Goal: Task Accomplishment & Management: Manage account settings

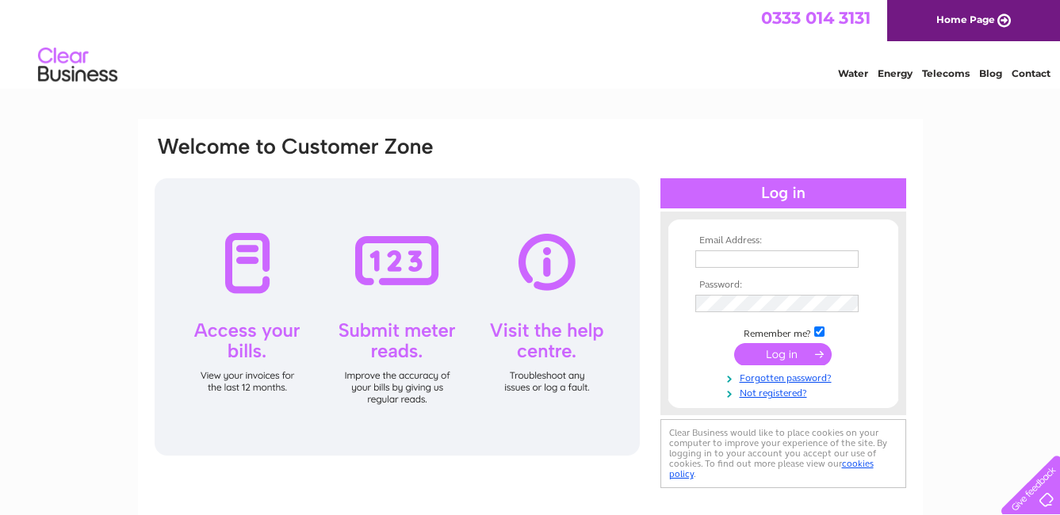
type input "lol@overstocksworldwide.co.uk"
click at [792, 359] on input "submit" at bounding box center [782, 354] width 97 height 22
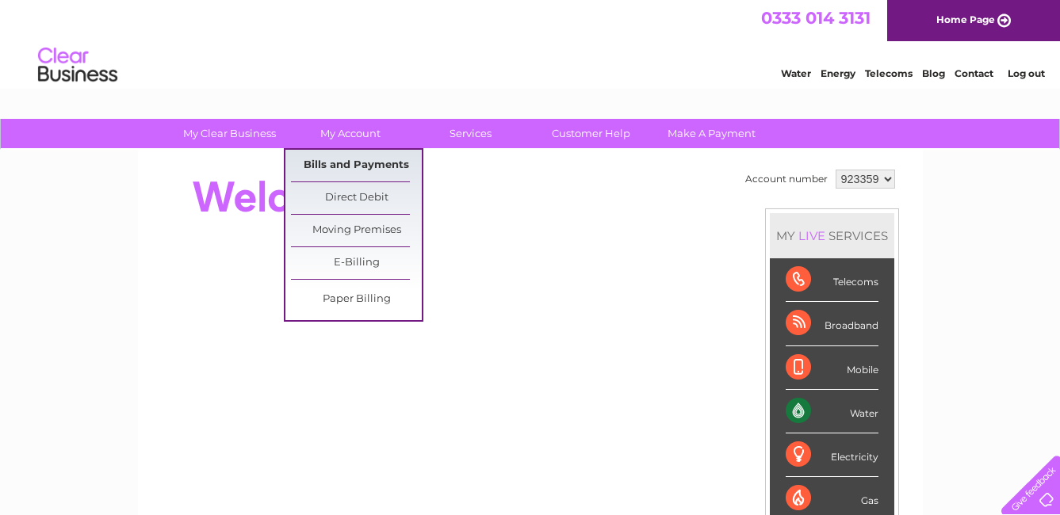
click at [369, 173] on link "Bills and Payments" at bounding box center [356, 166] width 131 height 32
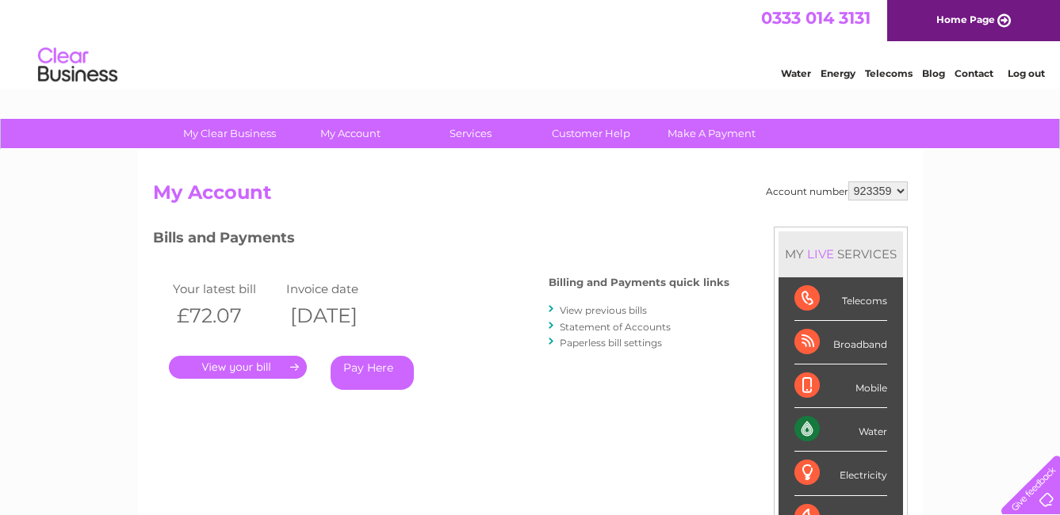
click at [266, 367] on link "." at bounding box center [238, 367] width 138 height 23
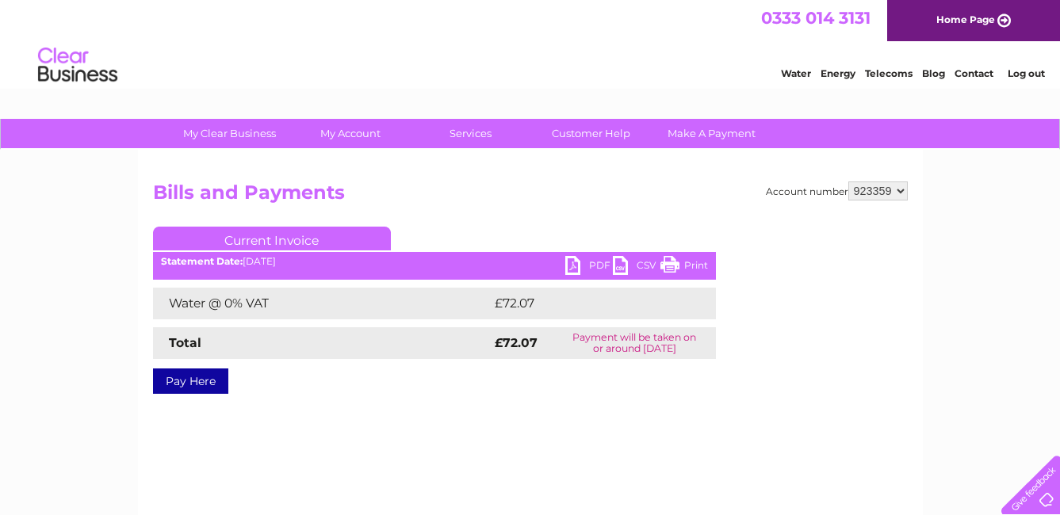
click at [575, 266] on link "PDF" at bounding box center [589, 267] width 48 height 23
